Goal: Transaction & Acquisition: Purchase product/service

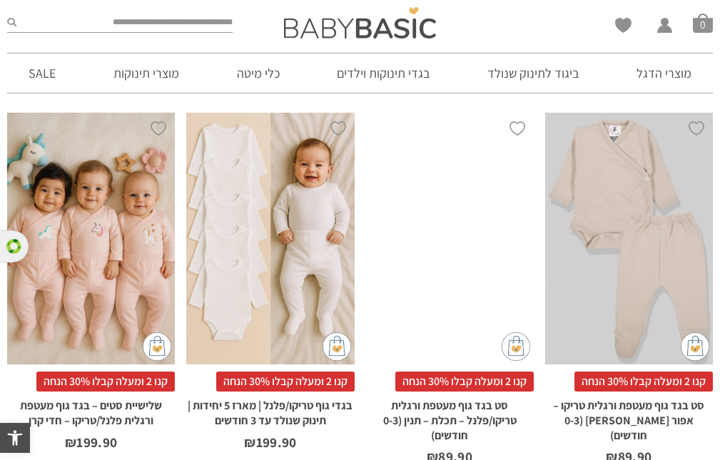
scroll to position [796, 0]
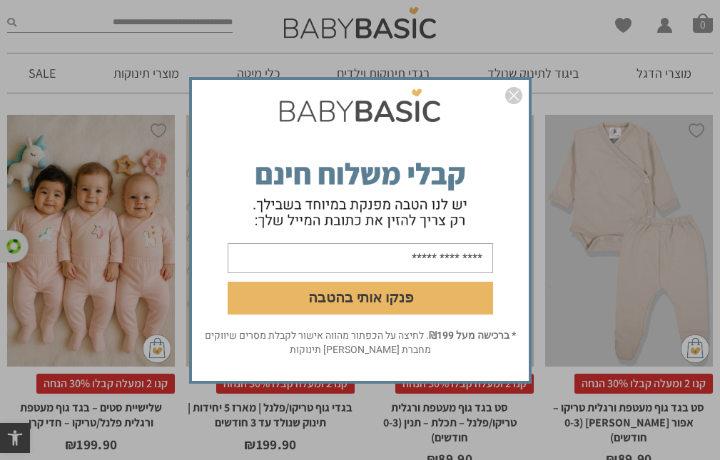
click at [592, 433] on div "פנקו אותי בהטבה * ברכישה מעל ₪199 . לחיצה על הכפתור מהווה אישור לקבלת מסרים שיו…" at bounding box center [360, 230] width 720 height 460
click at [390, 298] on button "פנקו אותי בהטבה" at bounding box center [361, 297] width 266 height 33
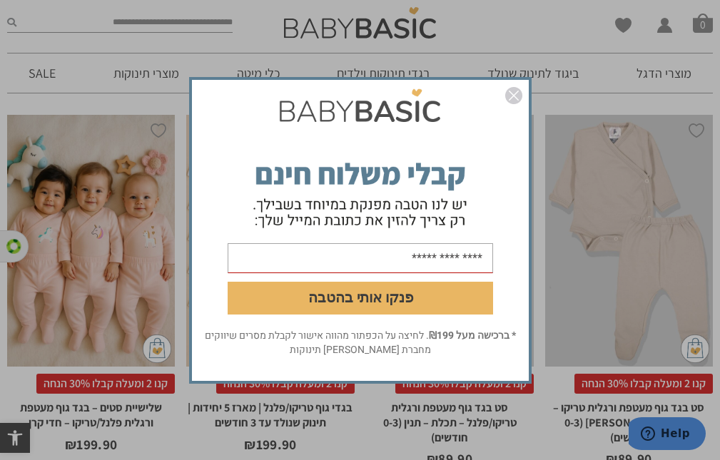
click at [485, 310] on button "פנקו אותי בהטבה" at bounding box center [361, 297] width 266 height 33
click at [490, 297] on button "פנקו אותי בהטבה" at bounding box center [361, 297] width 266 height 33
click at [514, 88] on img "סגור" at bounding box center [513, 95] width 17 height 17
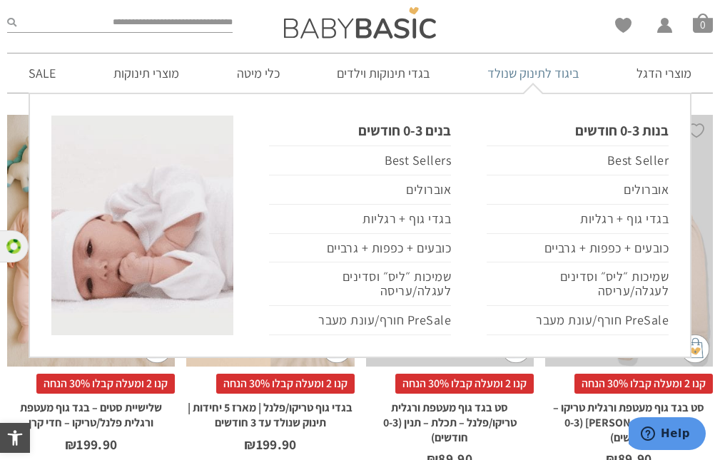
click at [534, 91] on link "ביגוד לתינוק שנולד" at bounding box center [533, 73] width 134 height 39
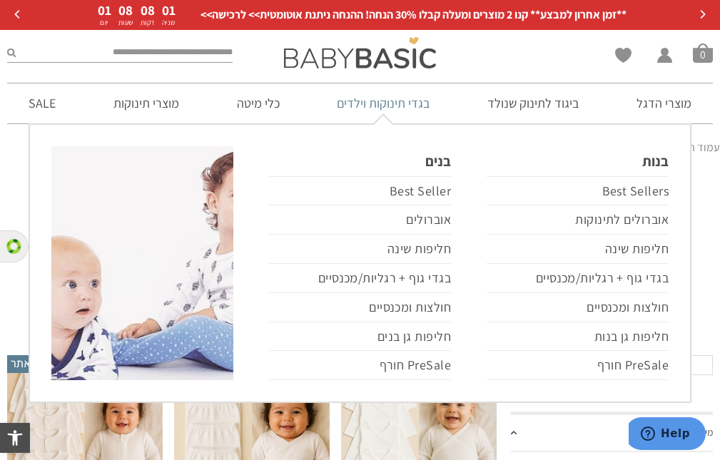
click at [395, 114] on link "בגדי תינוקות וילדים" at bounding box center [384, 103] width 136 height 39
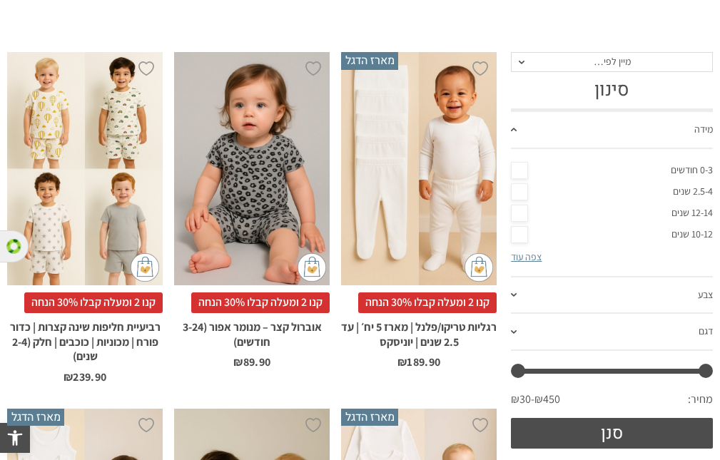
scroll to position [298, 0]
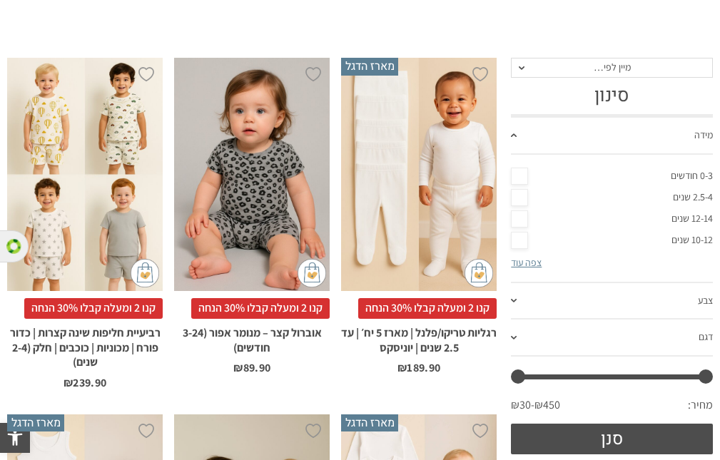
click at [519, 201] on link "2.5-4 שנים" at bounding box center [612, 197] width 202 height 21
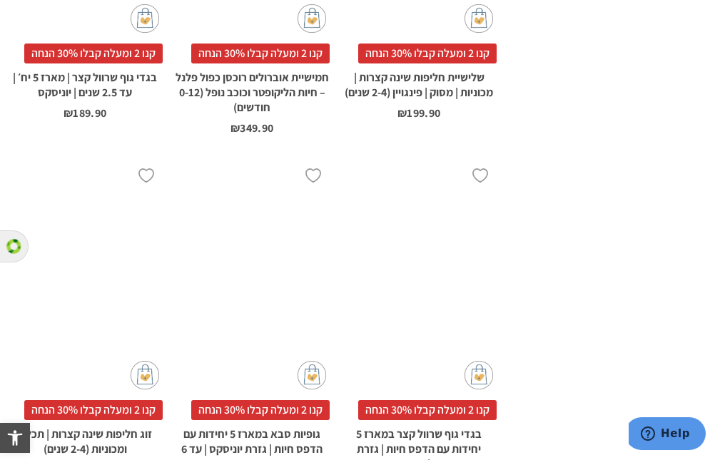
scroll to position [2902, 0]
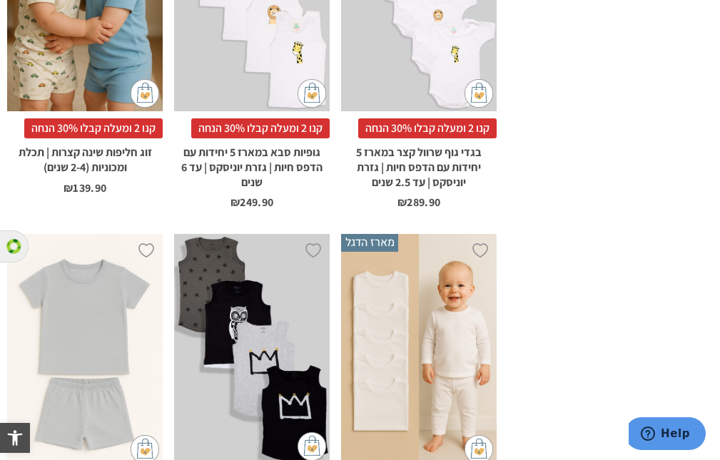
click at [262, 365] on div "x בחירת מידה 1-2y 2-3-שנים 3-4-שנים 4-5-שנים" at bounding box center [252, 349] width 156 height 231
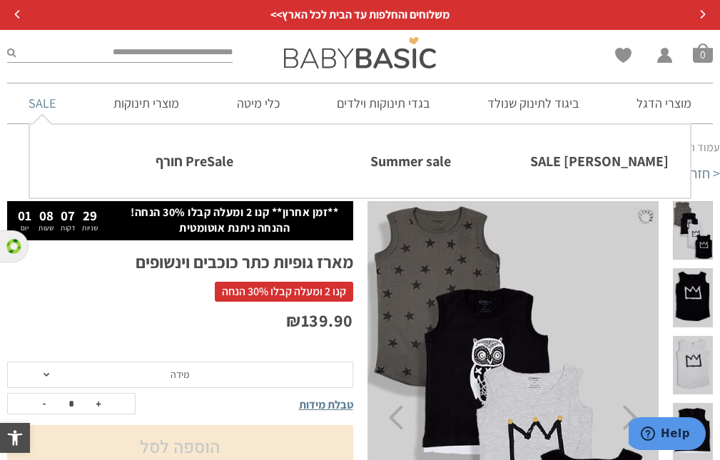
click at [44, 109] on link "SALE" at bounding box center [42, 103] width 70 height 39
